Goal: Use online tool/utility: Use online tool/utility

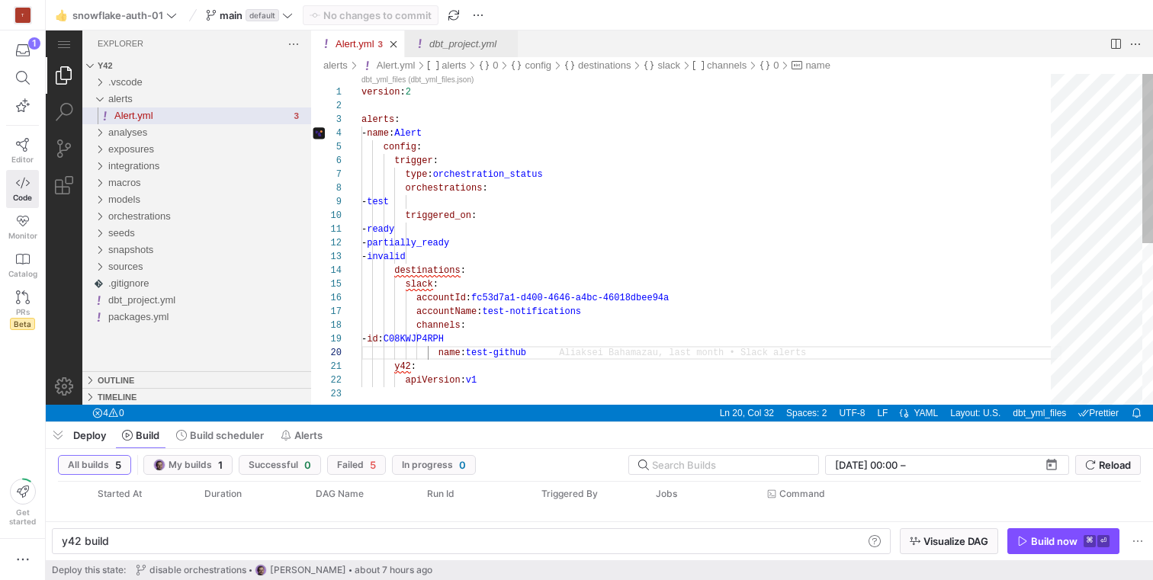
scroll to position [137, 171]
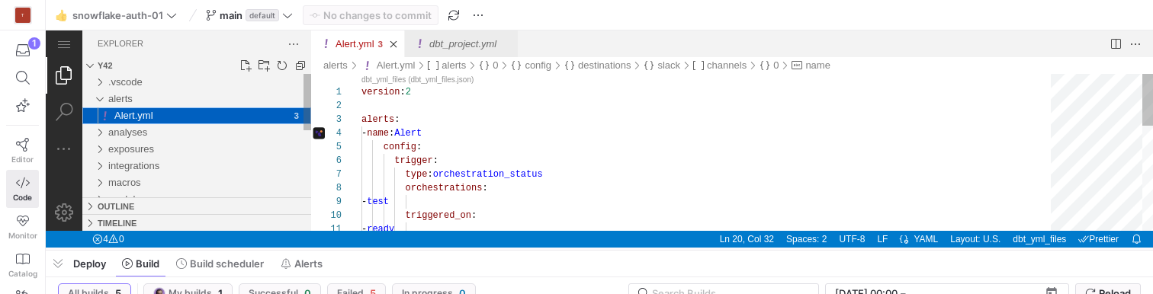
drag, startPoint x: 353, startPoint y: 136, endPoint x: 359, endPoint y: 255, distance: 119.1
click at [358, 248] on div at bounding box center [599, 251] width 1107 height 6
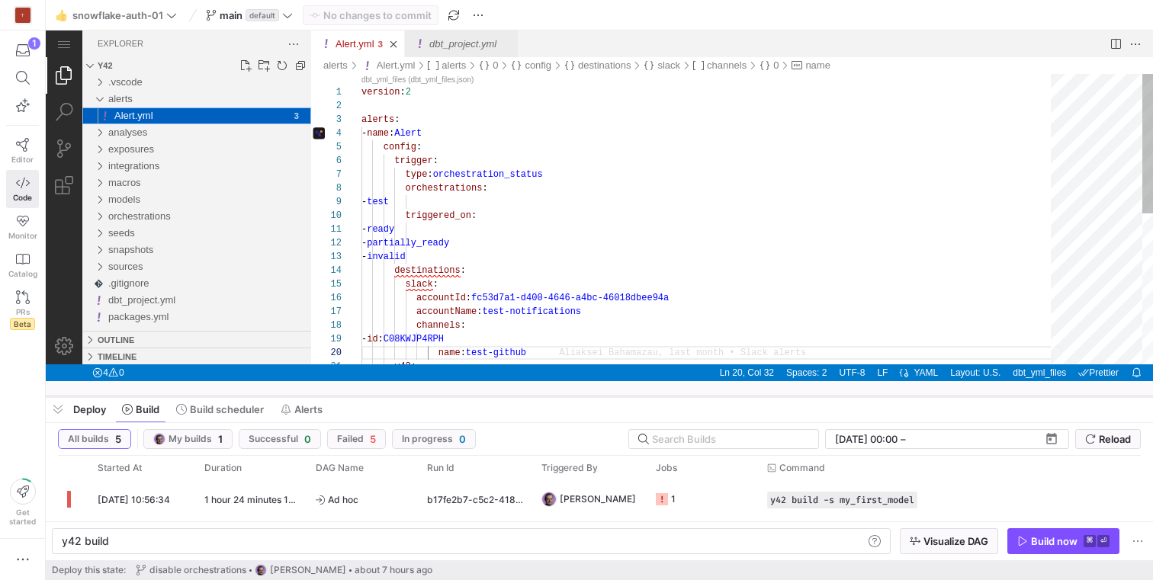
drag, startPoint x: 598, startPoint y: 526, endPoint x: 608, endPoint y: 373, distance: 153.5
click at [608, 393] on div at bounding box center [599, 396] width 1107 height 6
